Goal: Information Seeking & Learning: Understand process/instructions

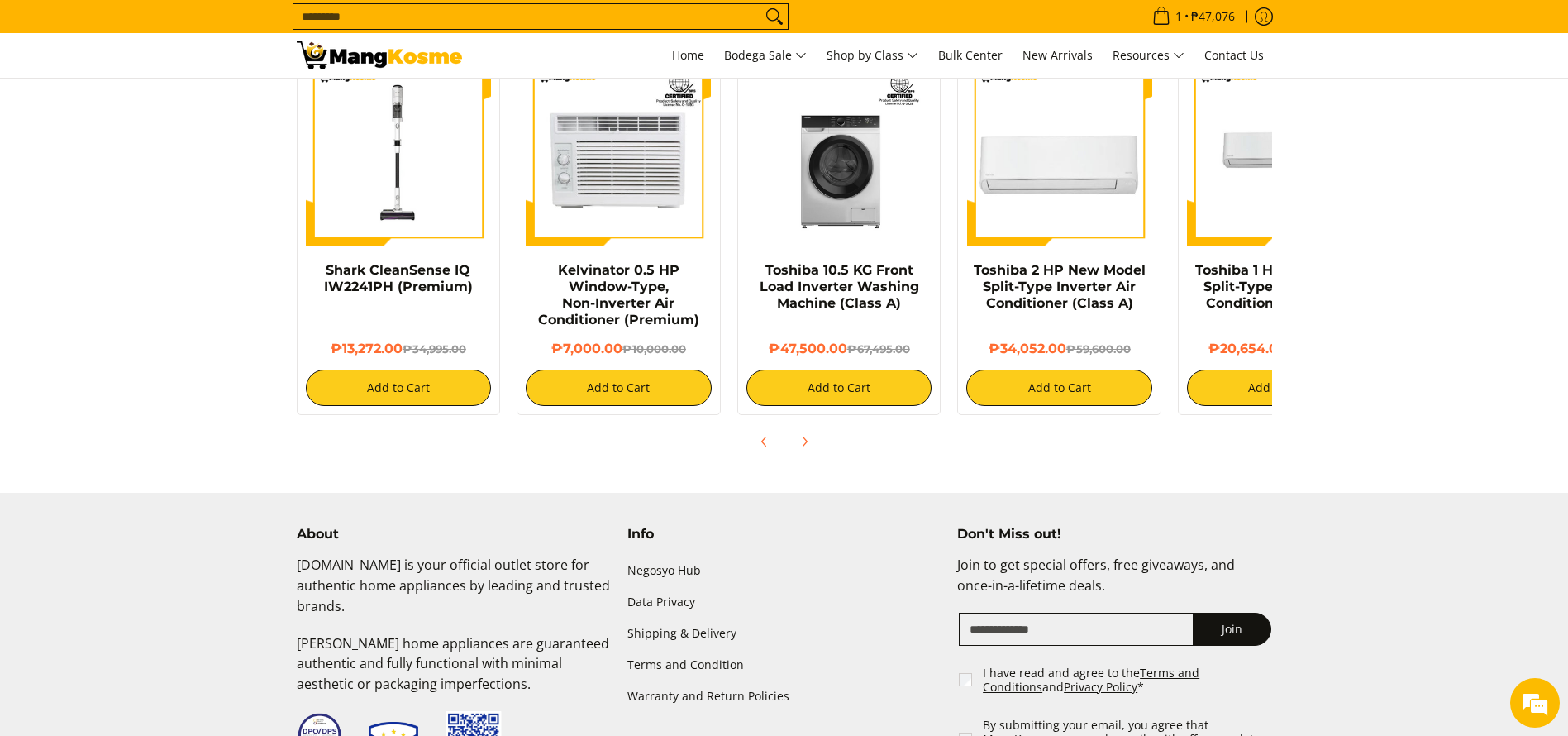
scroll to position [1297, 0]
click at [675, 618] on link "Shipping & Delivery" at bounding box center [784, 633] width 314 height 31
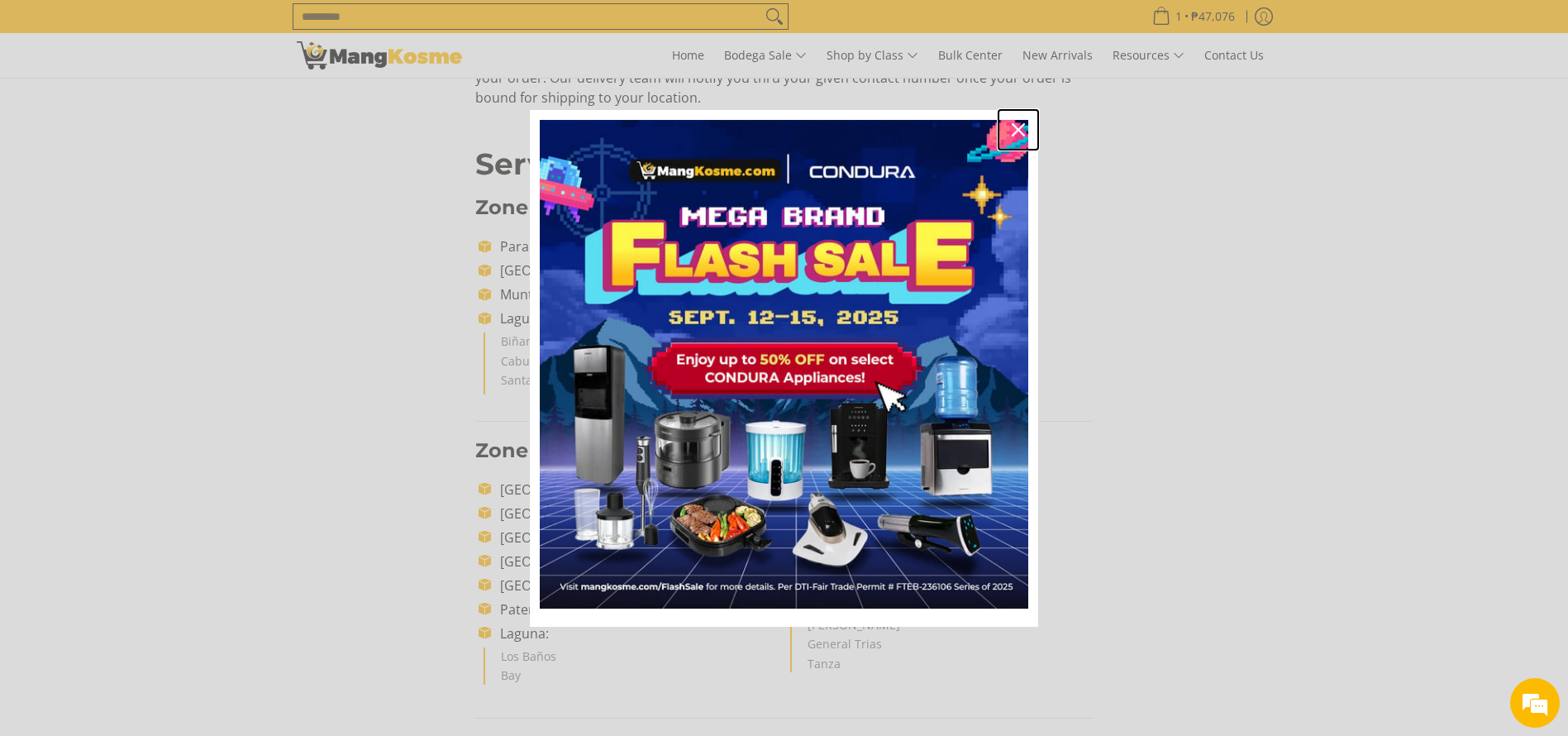
click at [1021, 123] on icon "close icon" at bounding box center [1019, 130] width 14 height 14
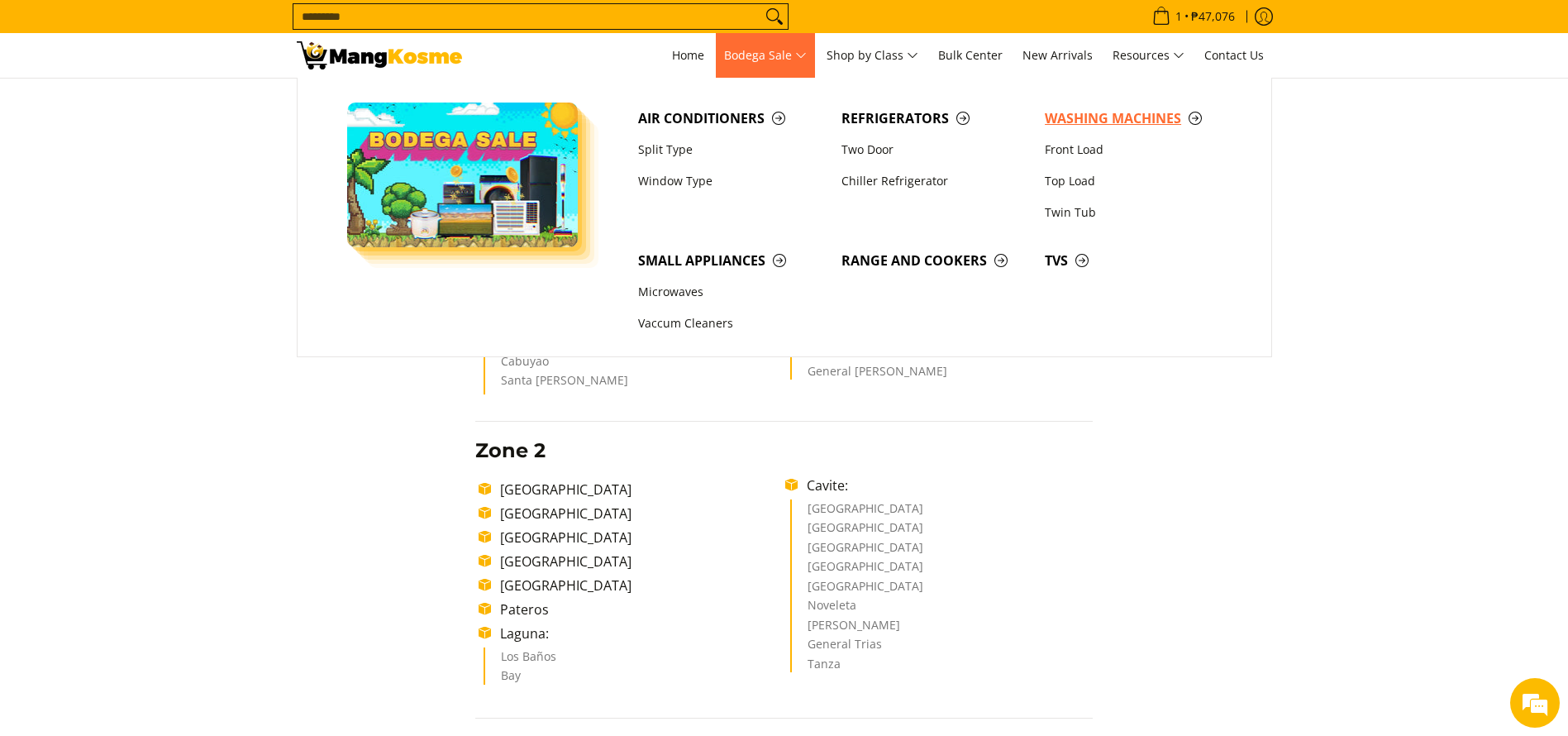
click at [1105, 120] on span "Washing Machines" at bounding box center [1138, 118] width 187 height 20
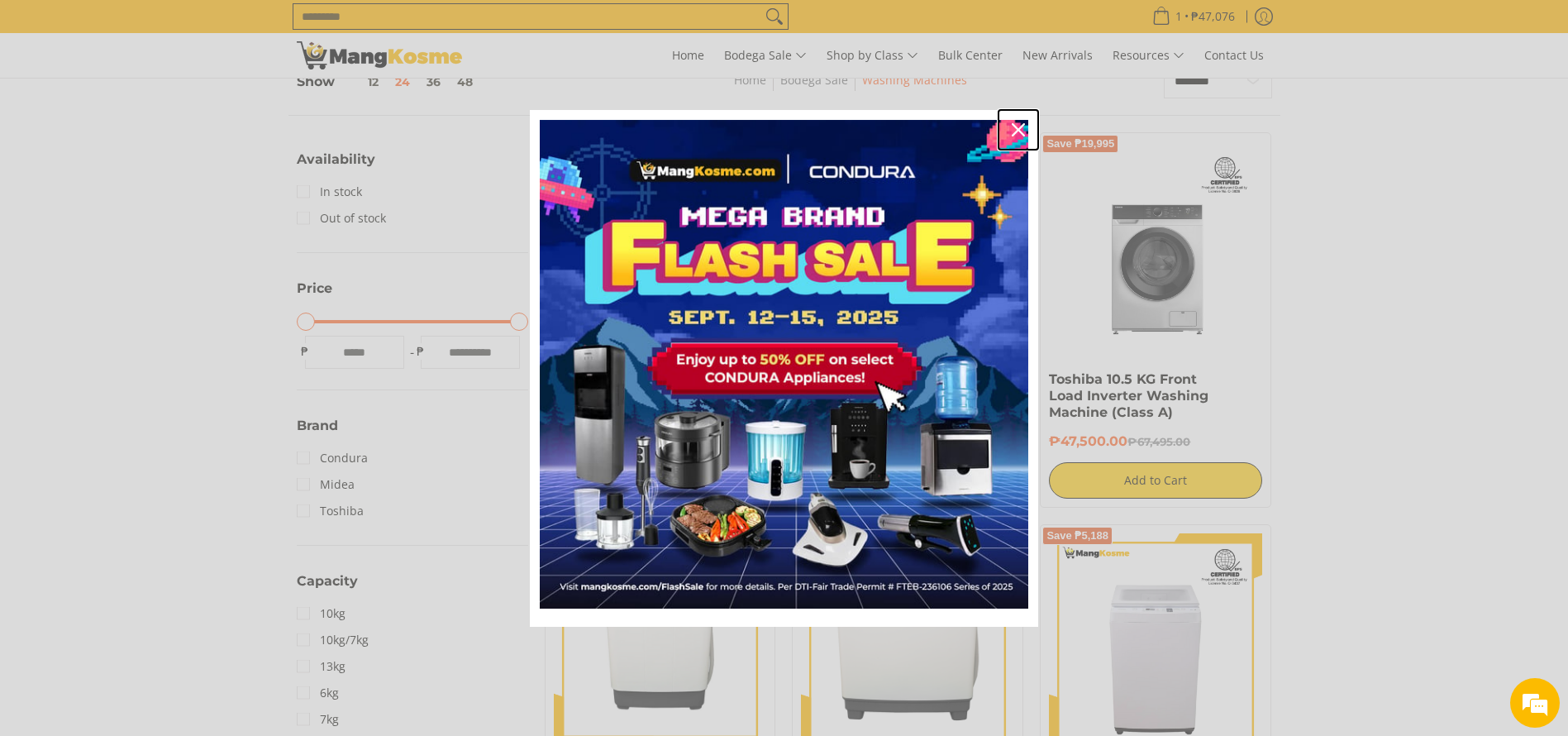
click at [1010, 124] on div "Close" at bounding box center [1018, 129] width 26 height 26
